Goal: Information Seeking & Learning: Compare options

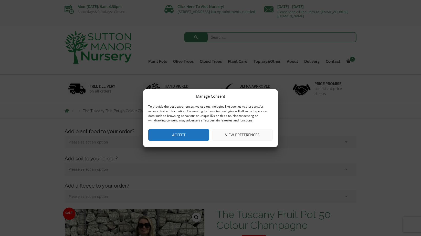
click at [175, 137] on button "Accept" at bounding box center [178, 135] width 61 height 12
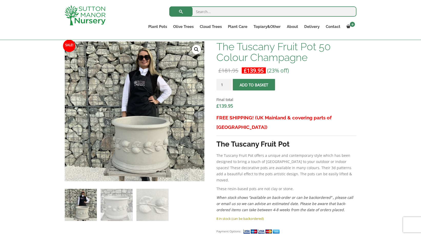
scroll to position [177, 0]
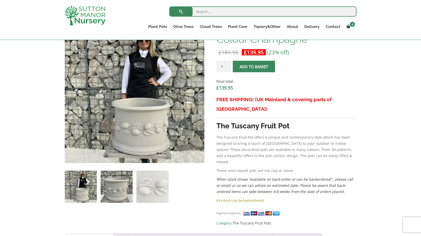
click at [121, 190] on img at bounding box center [117, 186] width 32 height 32
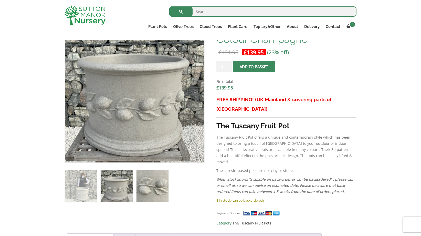
click at [155, 190] on img at bounding box center [152, 186] width 32 height 32
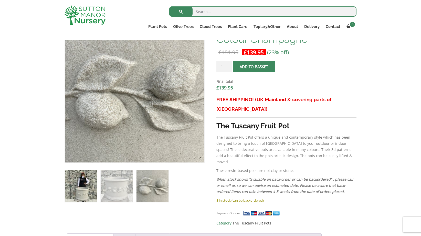
click at [81, 189] on img at bounding box center [81, 186] width 32 height 32
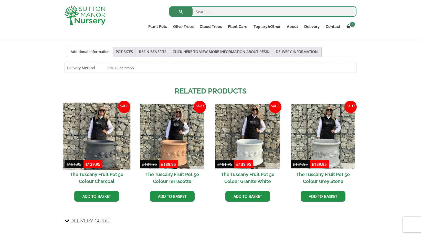
scroll to position [365, 0]
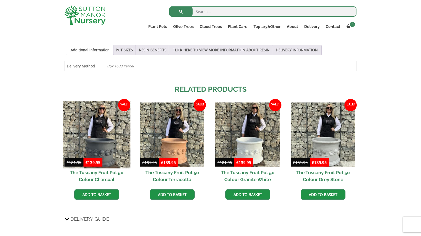
click at [114, 121] on img at bounding box center [97, 135] width 68 height 68
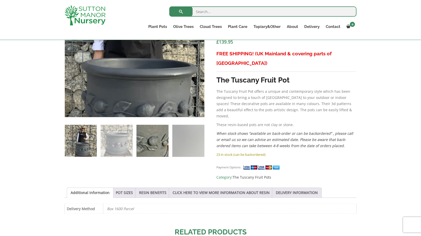
scroll to position [223, 0]
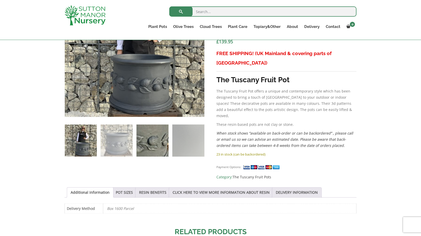
click at [151, 145] on img at bounding box center [152, 140] width 32 height 32
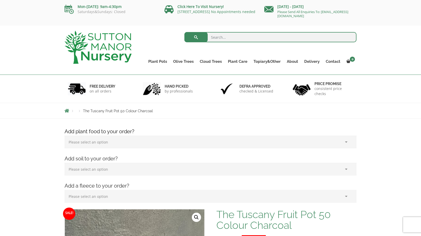
scroll to position [0, 0]
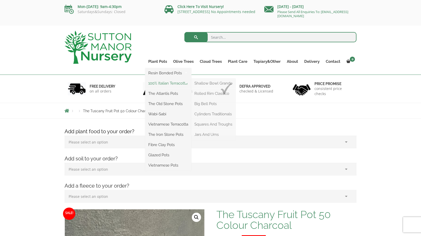
click at [159, 81] on link "100% Italian Terracotta" at bounding box center [168, 83] width 46 height 8
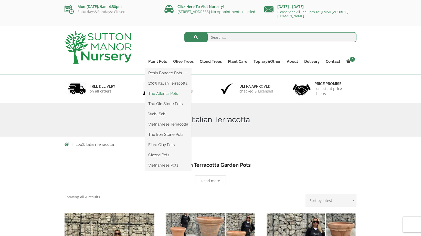
click at [163, 92] on link "The Atlantis Pots" at bounding box center [168, 94] width 46 height 8
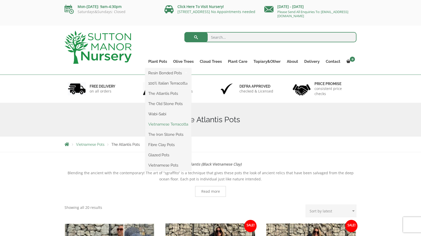
click at [160, 125] on link "Vietnamese Terracotta" at bounding box center [168, 124] width 46 height 8
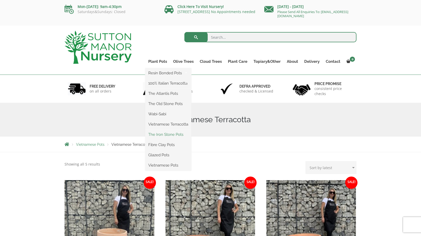
click at [167, 134] on link "The Iron Stone Pots" at bounding box center [168, 135] width 46 height 8
click at [168, 146] on link "Fibre Clay Pots" at bounding box center [168, 145] width 46 height 8
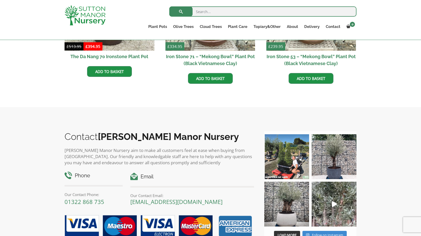
scroll to position [182, 0]
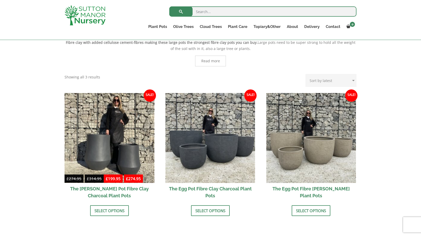
scroll to position [51, 0]
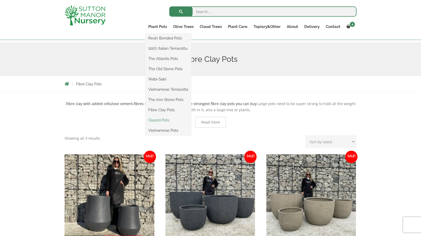
click at [164, 122] on link "Glazed Pots" at bounding box center [168, 120] width 46 height 8
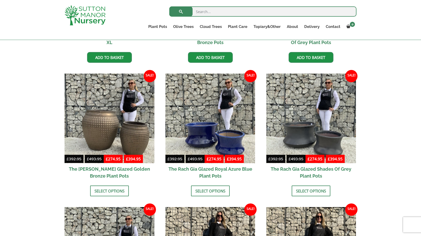
scroll to position [102, 0]
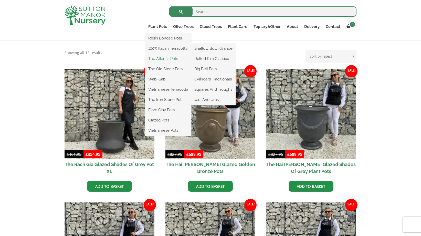
click at [165, 58] on link "The Atlantis Pots" at bounding box center [168, 59] width 46 height 8
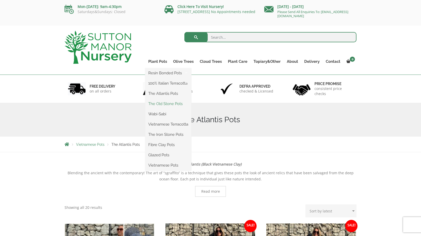
click at [167, 103] on link "The Old Stone Pots" at bounding box center [168, 104] width 46 height 8
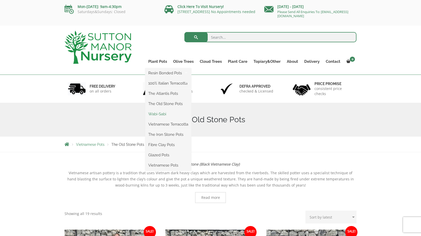
click at [159, 110] on link "Wabi-Sabi" at bounding box center [168, 114] width 46 height 8
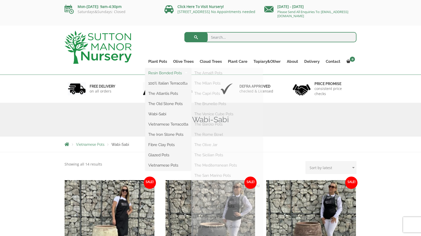
click at [159, 74] on link "Resin Bonded Pots" at bounding box center [168, 73] width 46 height 8
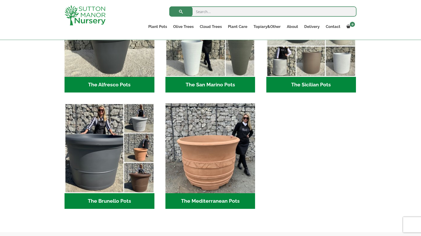
scroll to position [719, 0]
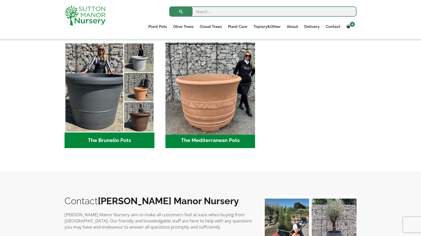
click at [181, 117] on img "Visit product category The Mediterranean Pots" at bounding box center [210, 87] width 94 height 94
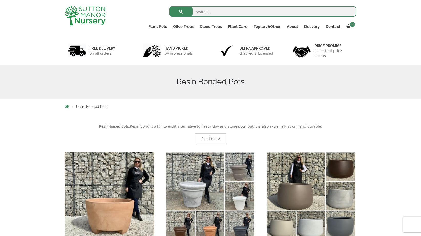
scroll to position [36, 0]
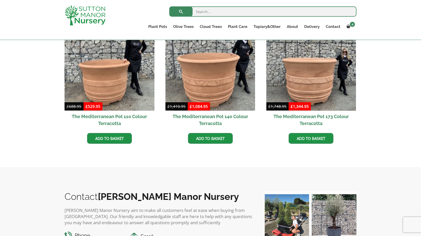
scroll to position [173, 0]
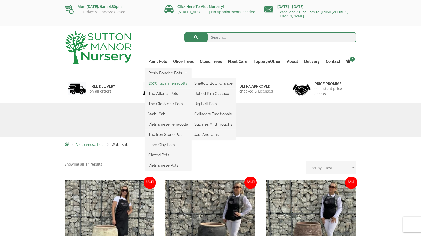
click at [160, 84] on link "100% Italian Terracotta" at bounding box center [168, 83] width 46 height 8
click at [180, 81] on link "100% Italian Terracotta" at bounding box center [168, 83] width 46 height 8
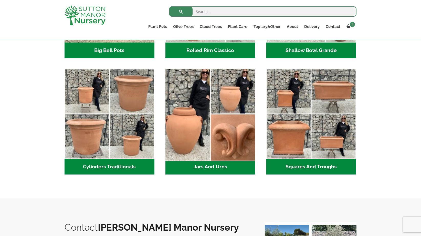
scroll to position [252, 0]
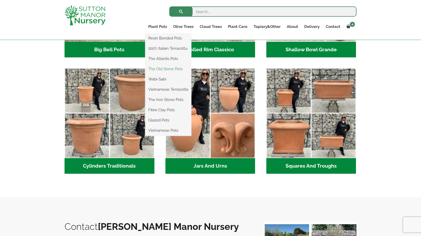
click at [164, 68] on link "The Old Stone Pots" at bounding box center [168, 69] width 46 height 8
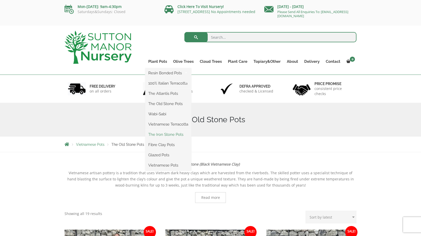
click at [165, 136] on link "The Iron Stone Pots" at bounding box center [168, 135] width 46 height 8
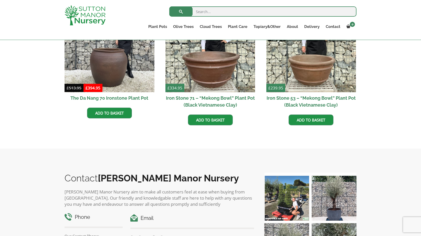
scroll to position [346, 0]
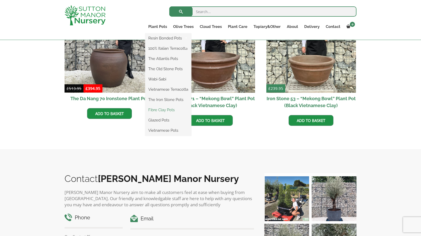
click at [162, 112] on link "Fibre Clay Pots" at bounding box center [168, 110] width 46 height 8
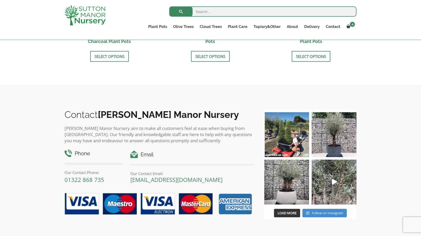
scroll to position [264, 0]
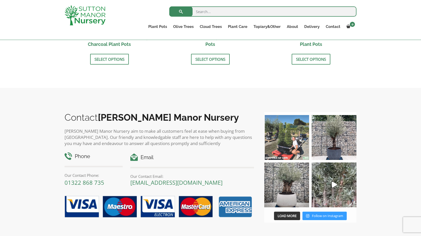
click at [319, 215] on span "Follow on Instagram" at bounding box center [327, 215] width 31 height 5
